Goal: Task Accomplishment & Management: Manage account settings

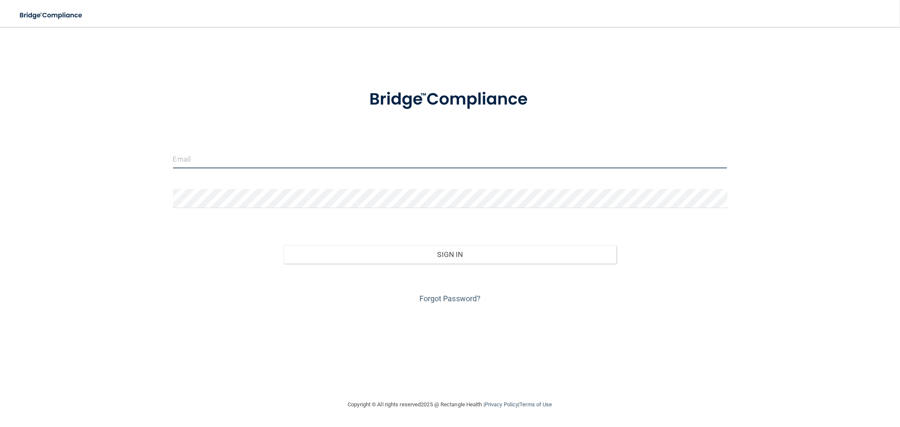
type input "[EMAIL_ADDRESS][DOMAIN_NAME]"
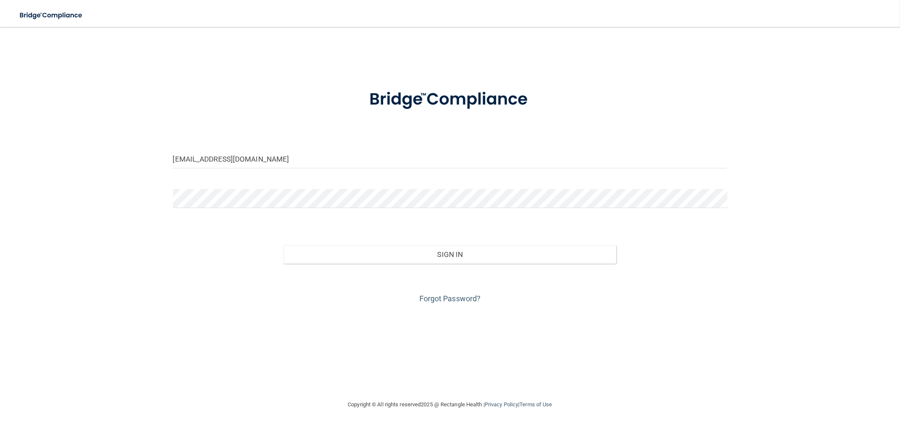
click at [366, 268] on div "Forgot Password?" at bounding box center [450, 285] width 567 height 42
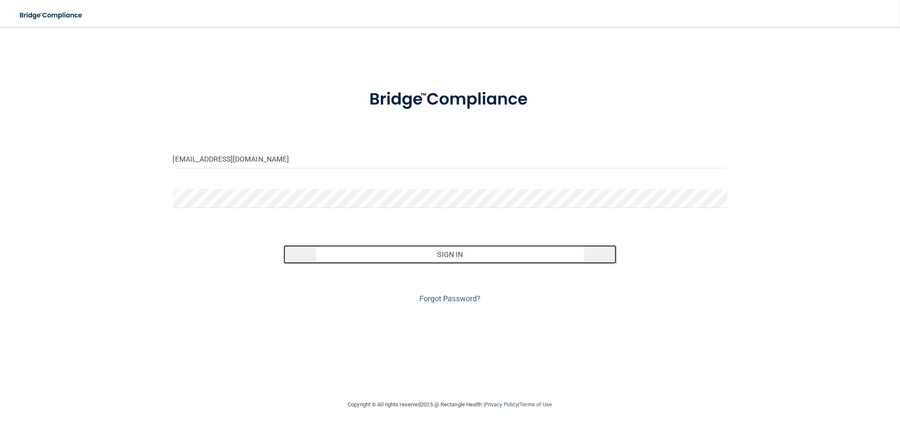
click at [363, 255] on button "Sign In" at bounding box center [450, 254] width 333 height 19
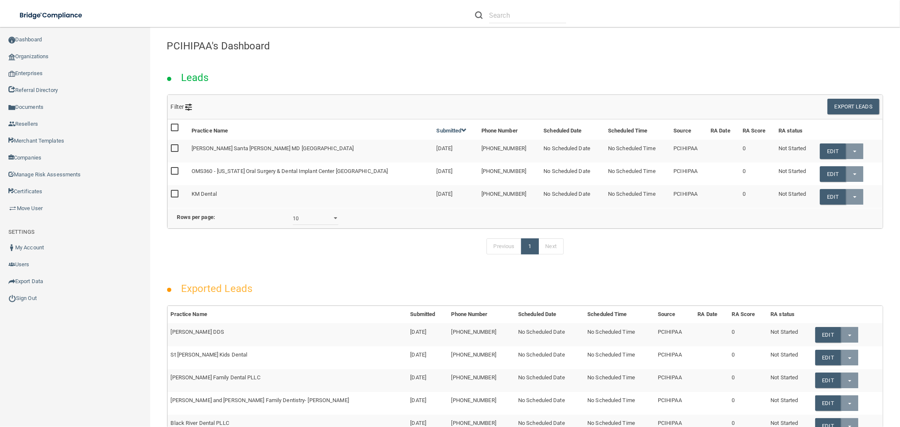
click at [484, 9] on div at bounding box center [520, 16] width 91 height 16
click at [511, 22] on input "text" at bounding box center [527, 16] width 77 height 16
paste input "Gentlecare Endodontics"
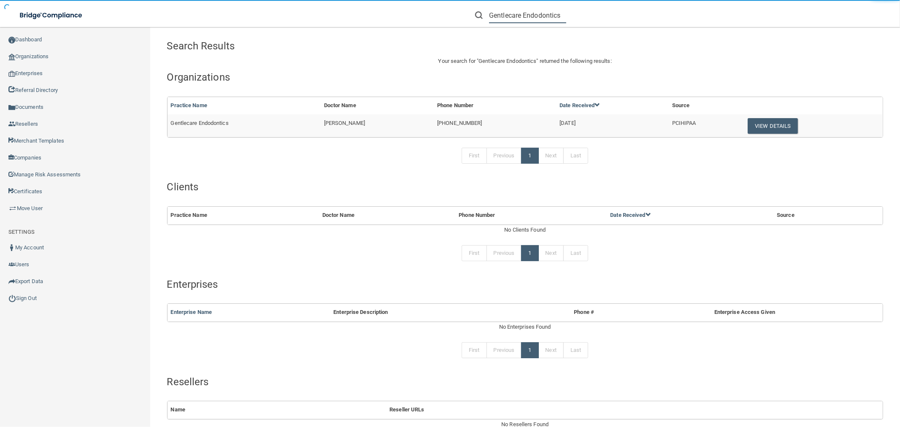
type input "Gentlecare Endodontics"
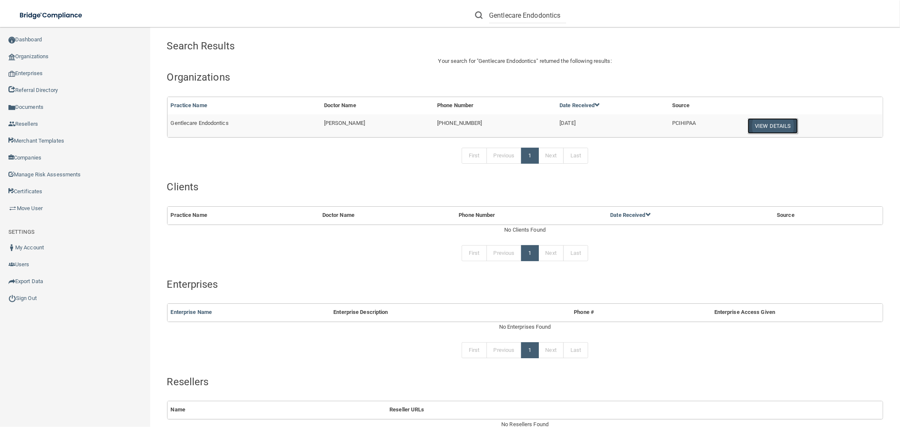
click at [762, 123] on button "View Details" at bounding box center [773, 126] width 50 height 16
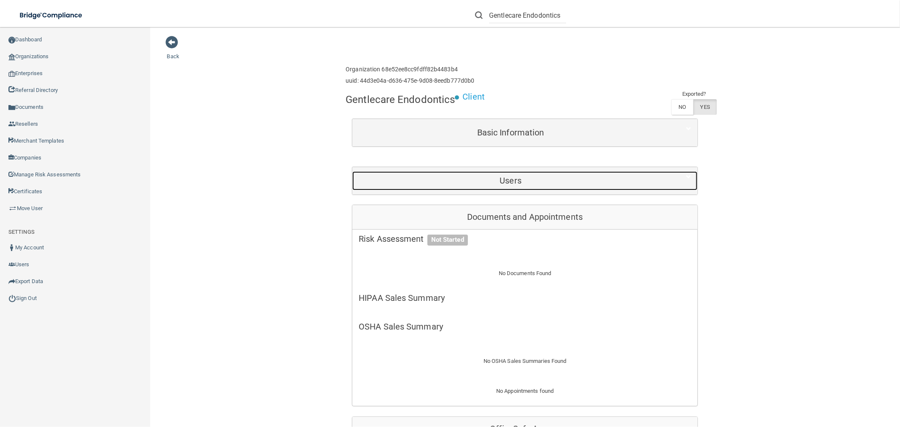
click at [454, 188] on div "Users" at bounding box center [510, 180] width 316 height 19
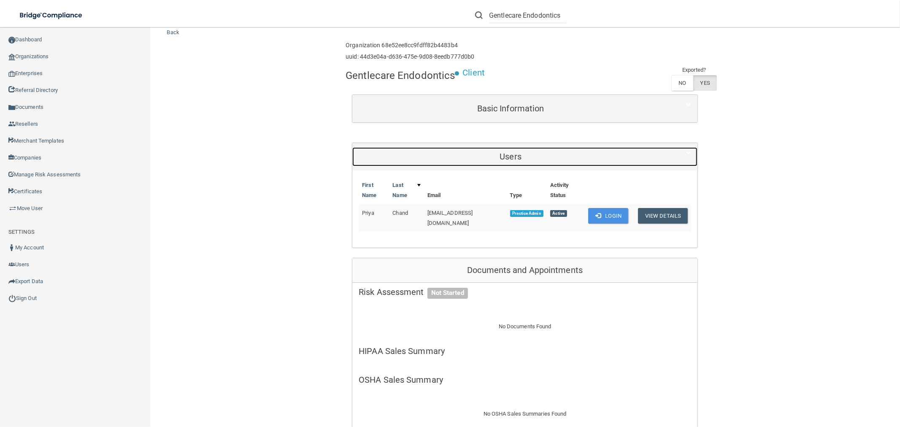
scroll to position [47, 0]
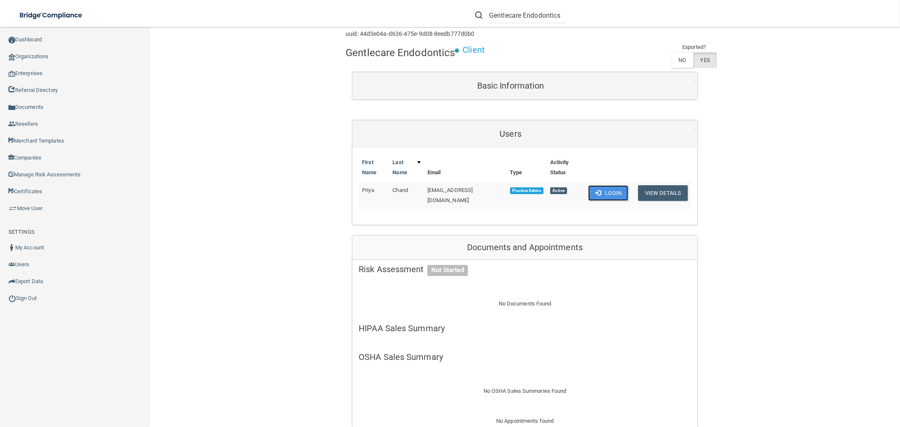
click at [613, 185] on button "Login" at bounding box center [608, 193] width 40 height 16
click at [595, 190] on span at bounding box center [597, 192] width 5 height 5
click at [598, 185] on button "Login" at bounding box center [608, 193] width 40 height 16
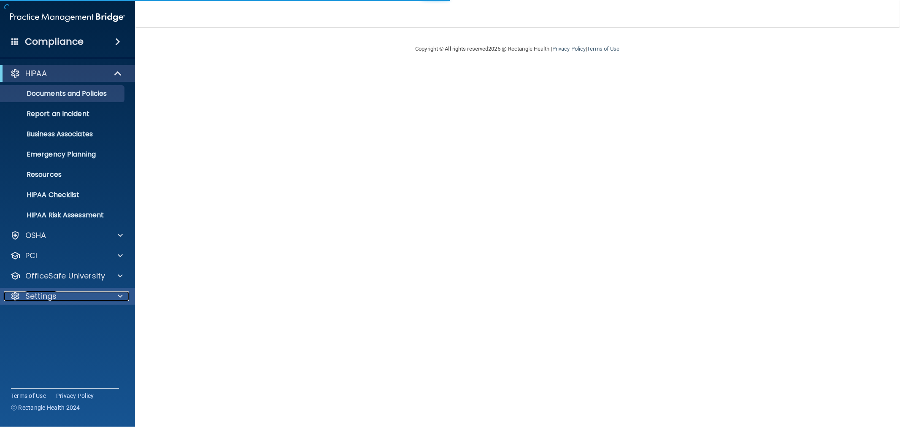
click at [60, 291] on div "Settings" at bounding box center [56, 296] width 105 height 10
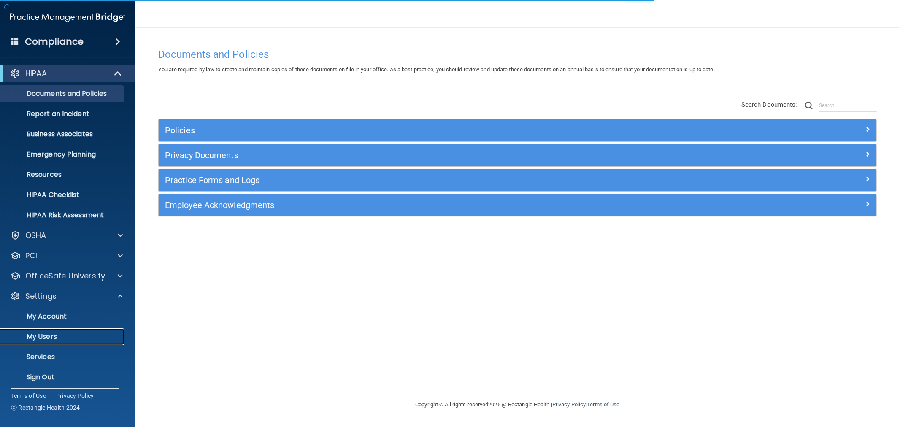
click at [55, 333] on p "My Users" at bounding box center [62, 337] width 115 height 8
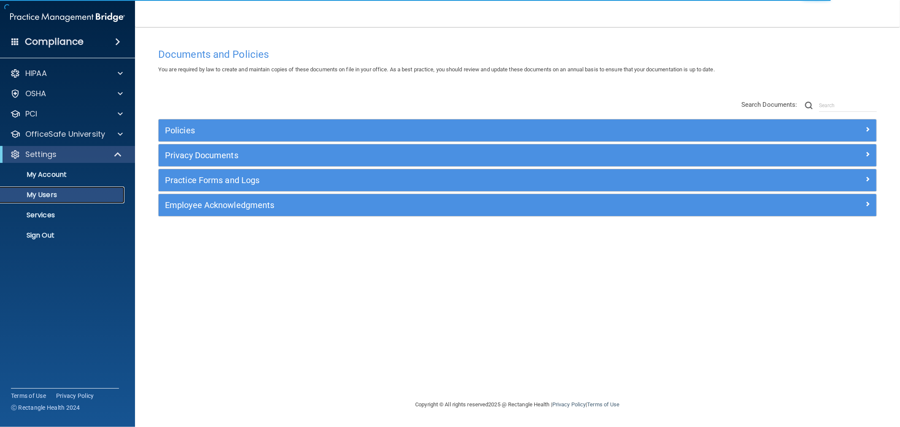
select select "20"
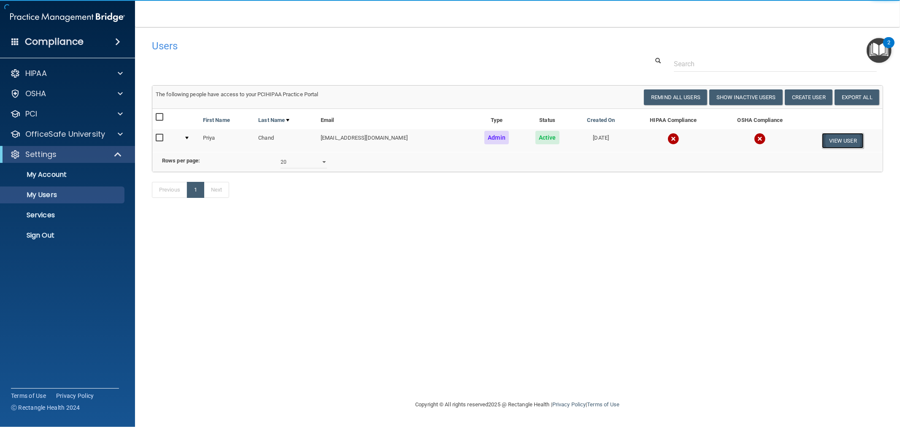
click at [831, 141] on button "View User" at bounding box center [843, 141] width 42 height 16
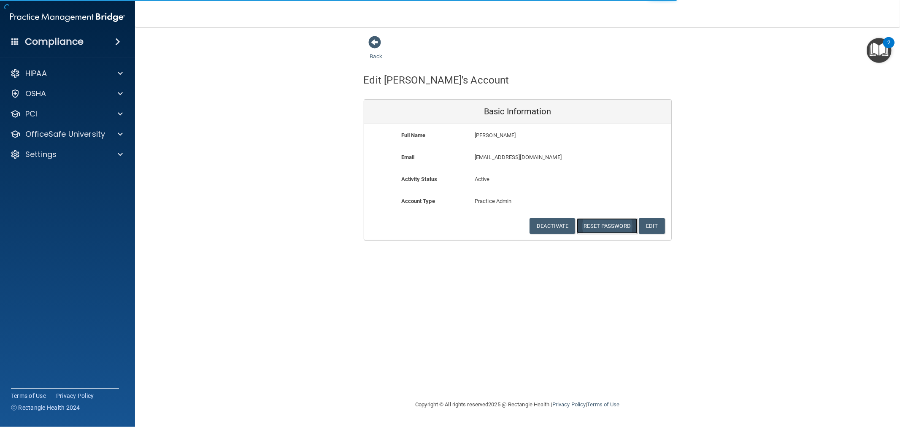
click at [617, 222] on button "Reset Password" at bounding box center [607, 226] width 61 height 16
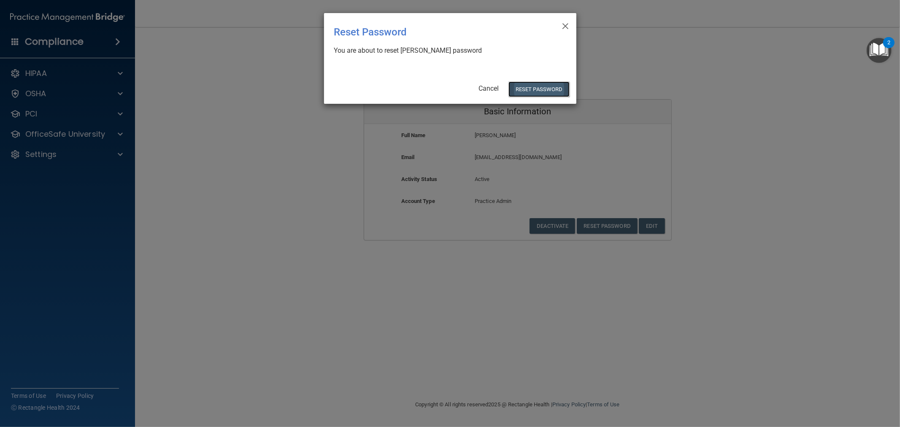
click at [552, 89] on button "Reset Password" at bounding box center [538, 89] width 61 height 16
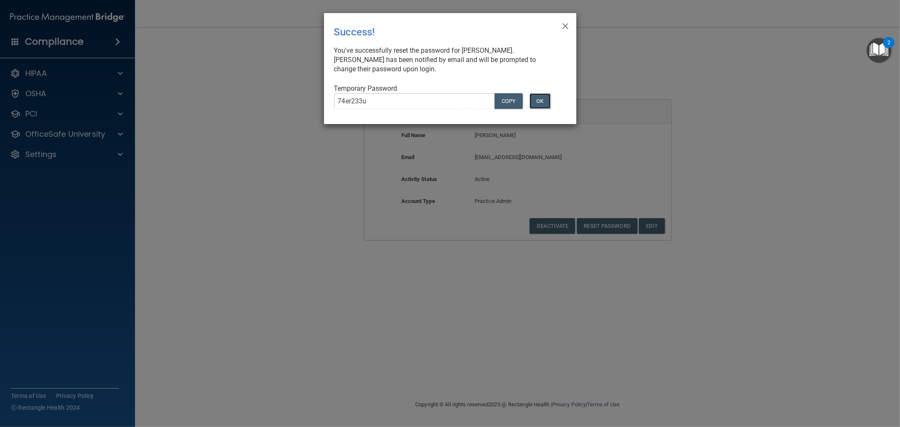
click at [546, 94] on button "OK" at bounding box center [540, 101] width 21 height 16
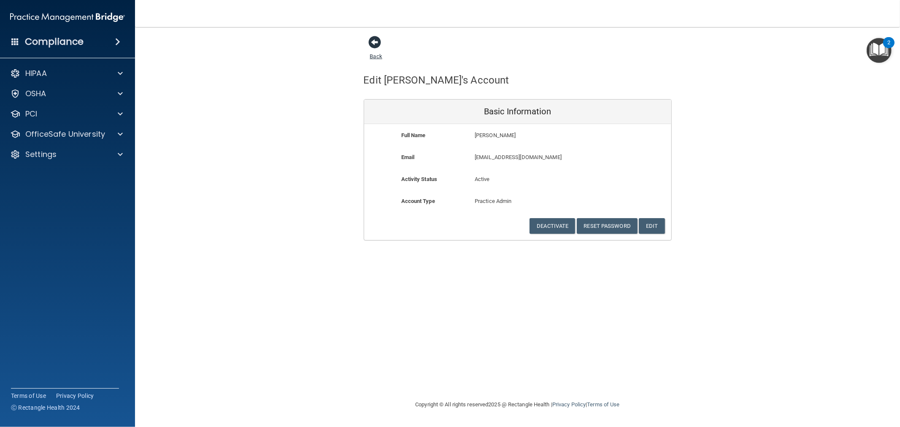
click at [369, 41] on span at bounding box center [375, 42] width 13 height 13
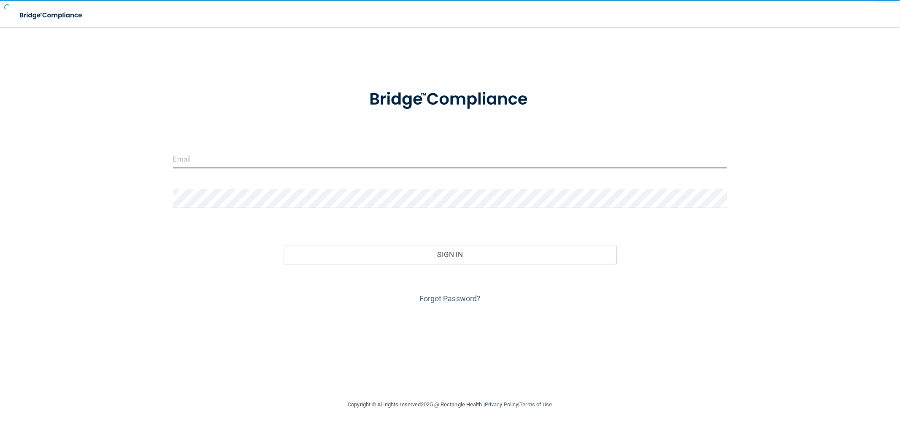
type input "[EMAIL_ADDRESS][DOMAIN_NAME]"
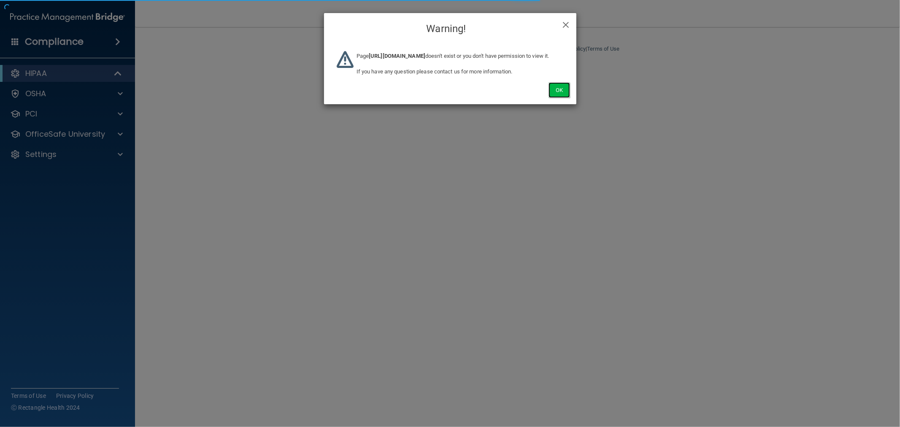
click at [557, 97] on button "Ok" at bounding box center [559, 90] width 21 height 16
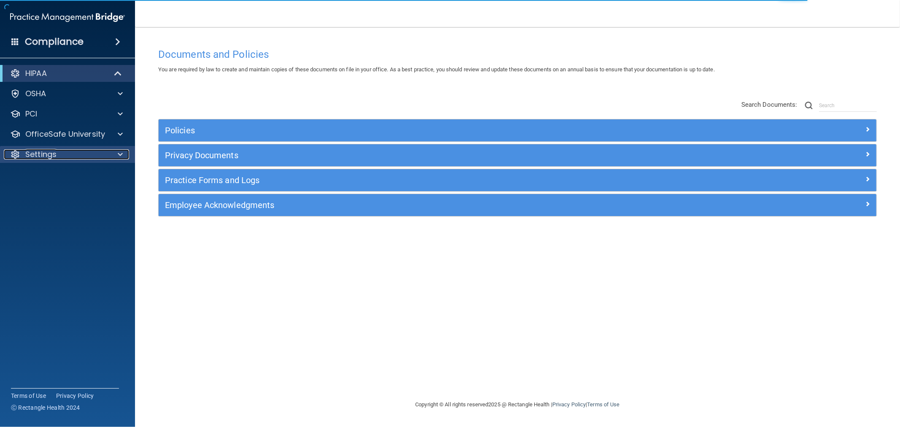
click at [74, 154] on div "Settings" at bounding box center [56, 154] width 105 height 10
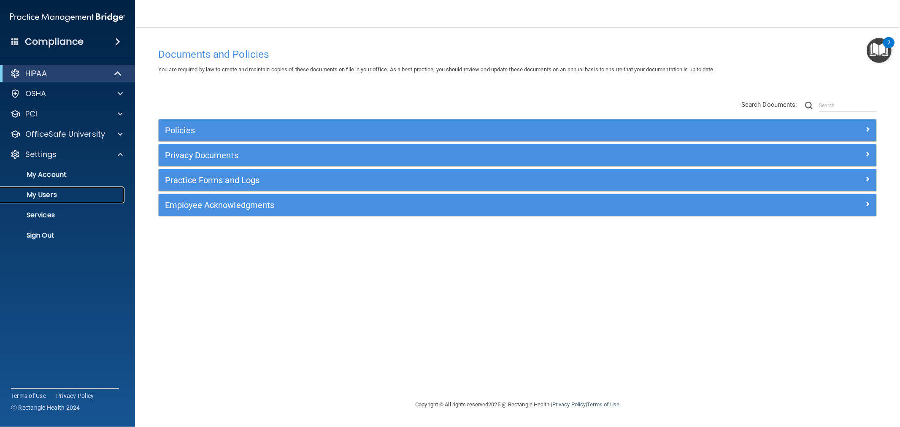
click at [59, 191] on p "My Users" at bounding box center [62, 195] width 115 height 8
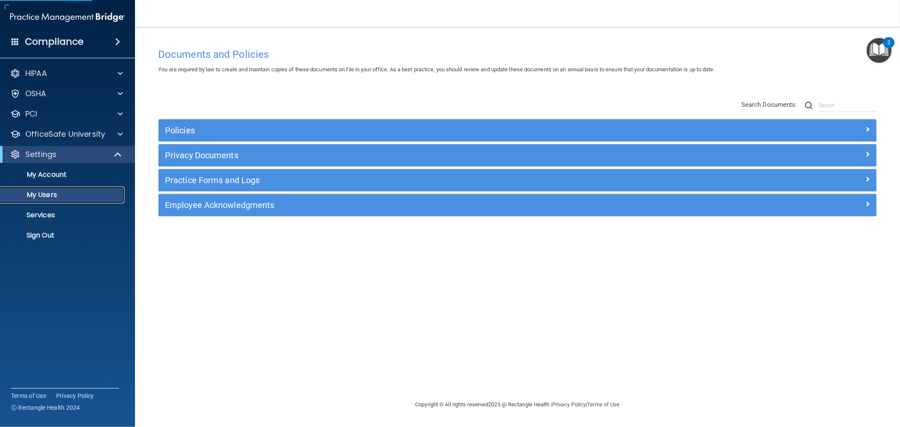
select select "20"
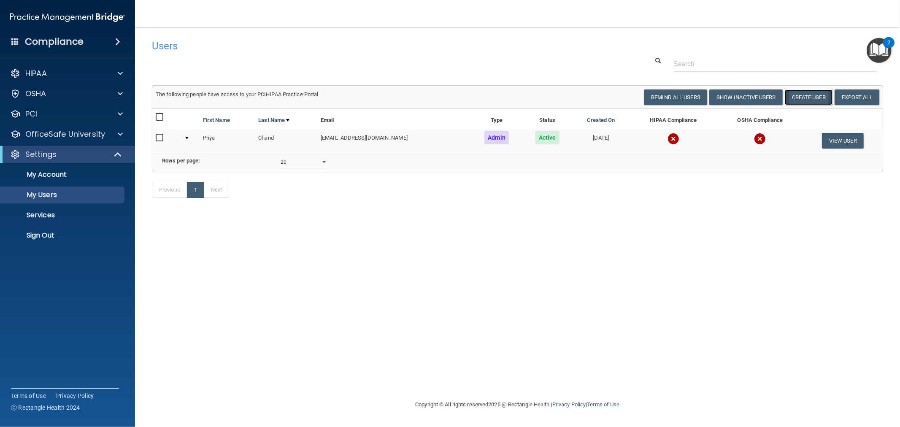
click at [806, 99] on button "Create User" at bounding box center [809, 97] width 48 height 16
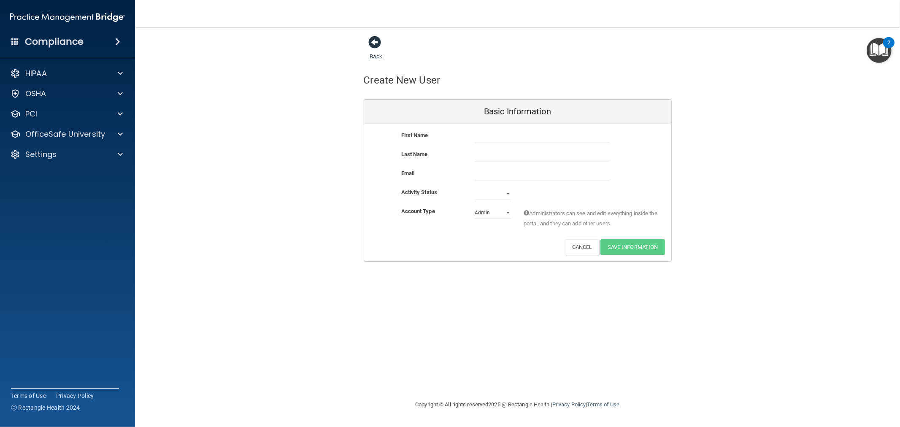
click at [371, 36] on span at bounding box center [375, 42] width 13 height 13
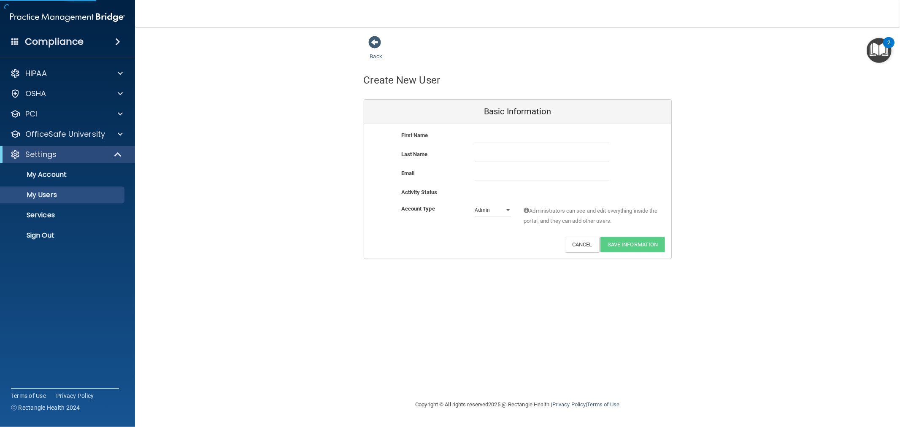
select select "20"
